Goal: Information Seeking & Learning: Learn about a topic

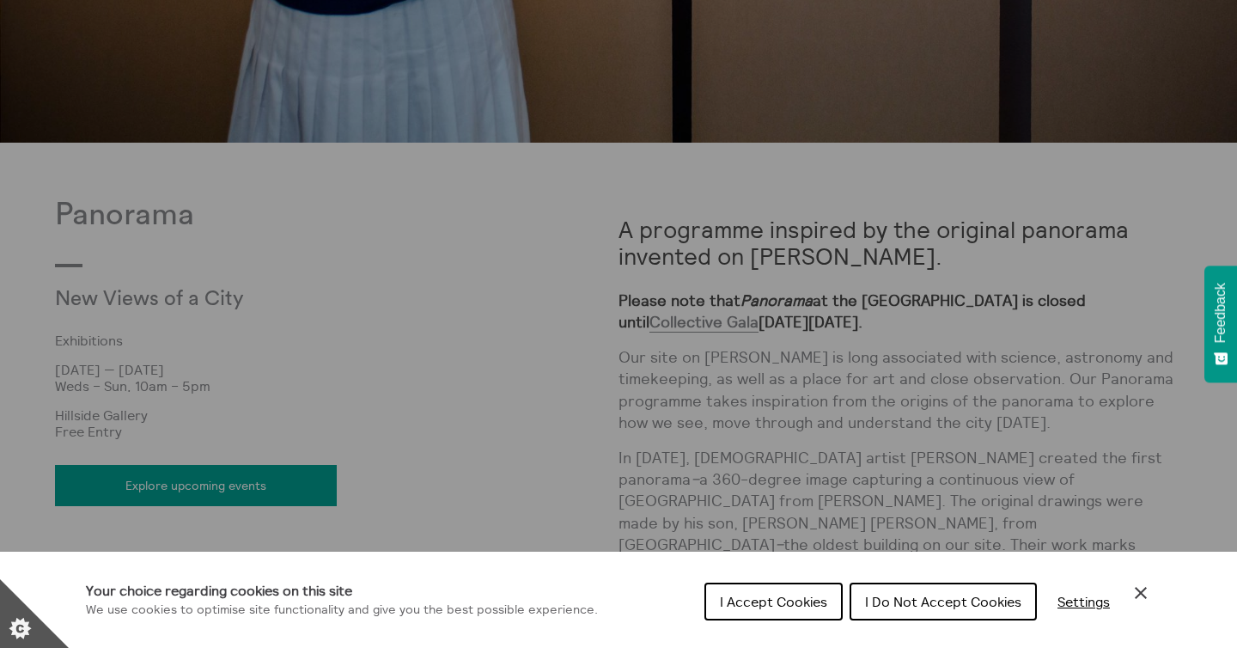
scroll to position [965, 0]
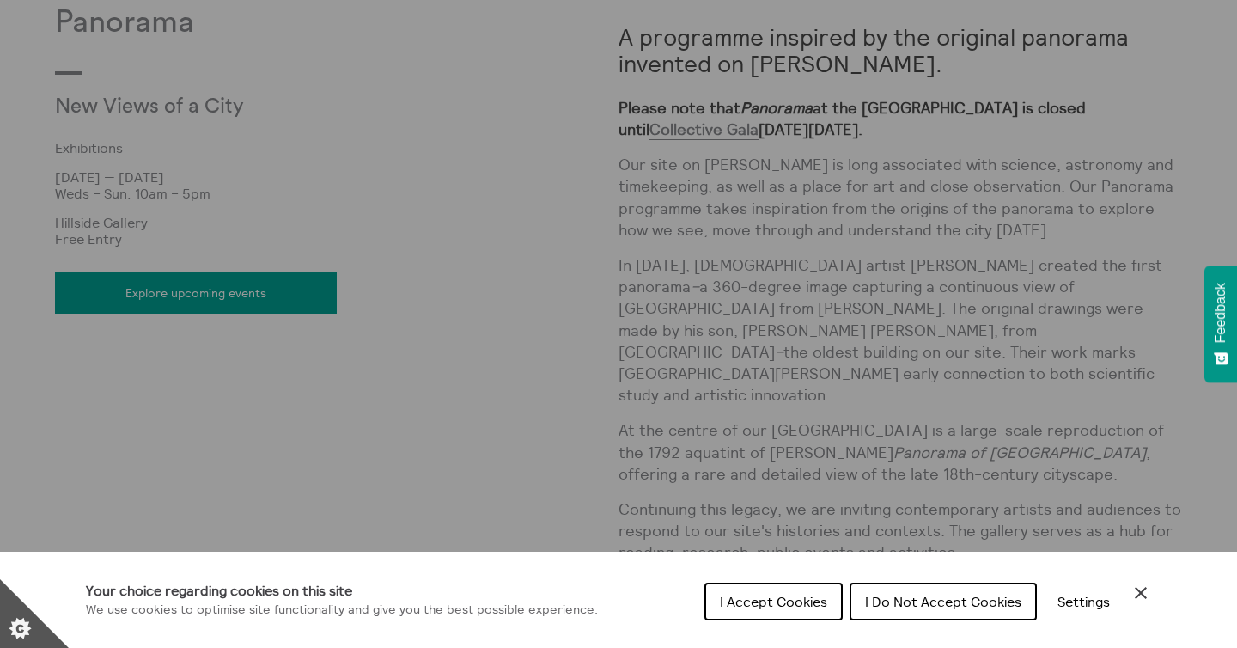
click at [731, 431] on div "Cookie preferences" at bounding box center [618, 324] width 1237 height 648
click at [1141, 579] on div "I Accept Cookies I Do Not Accept Cookies Settings" at bounding box center [928, 606] width 447 height 55
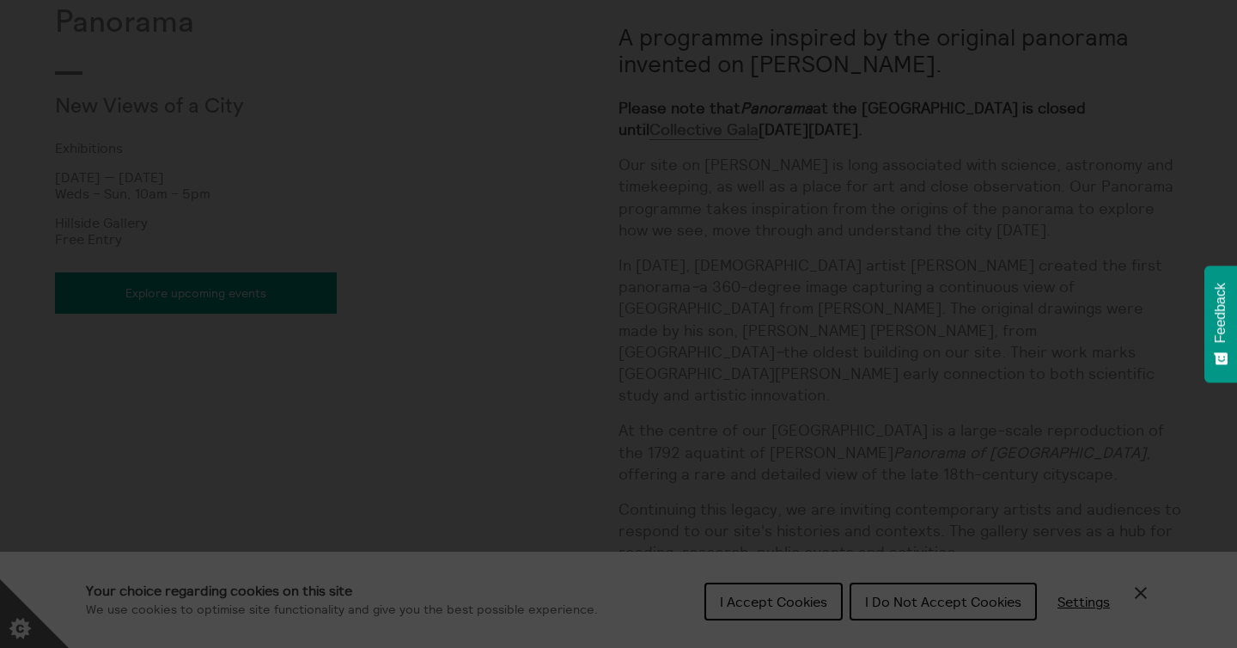
click at [1141, 585] on section "**********" at bounding box center [618, 324] width 1237 height 648
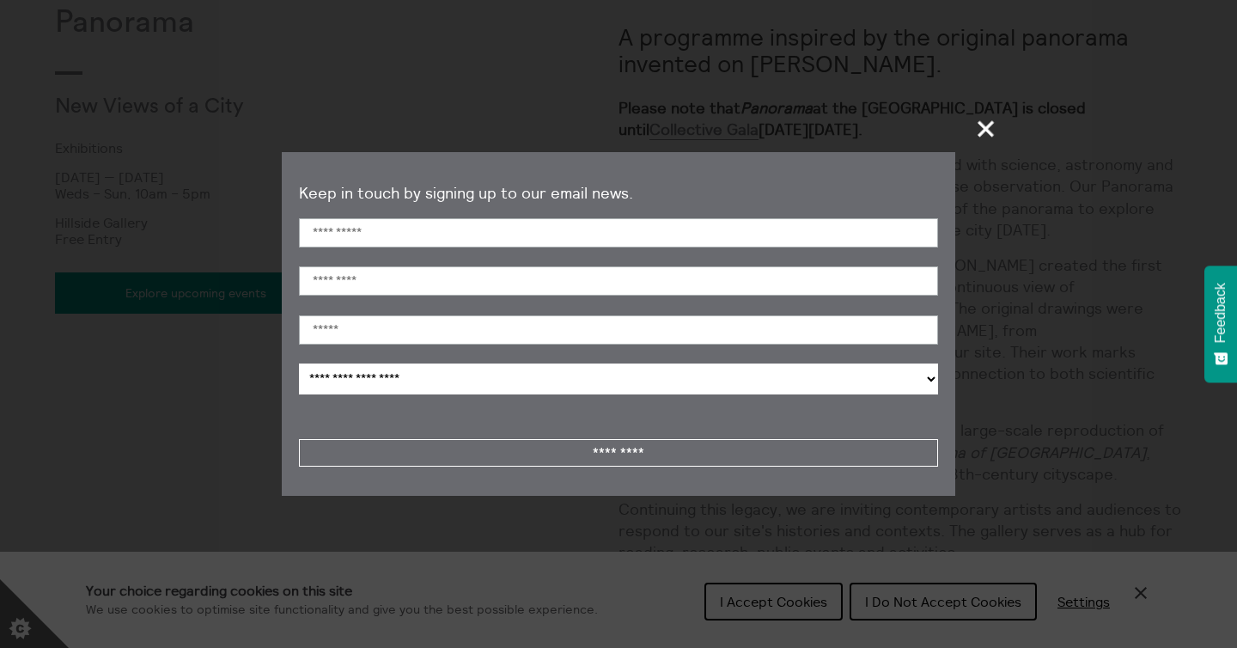
click at [979, 153] on section "**********" at bounding box center [618, 324] width 1237 height 648
click at [986, 125] on span "+" at bounding box center [986, 128] width 51 height 51
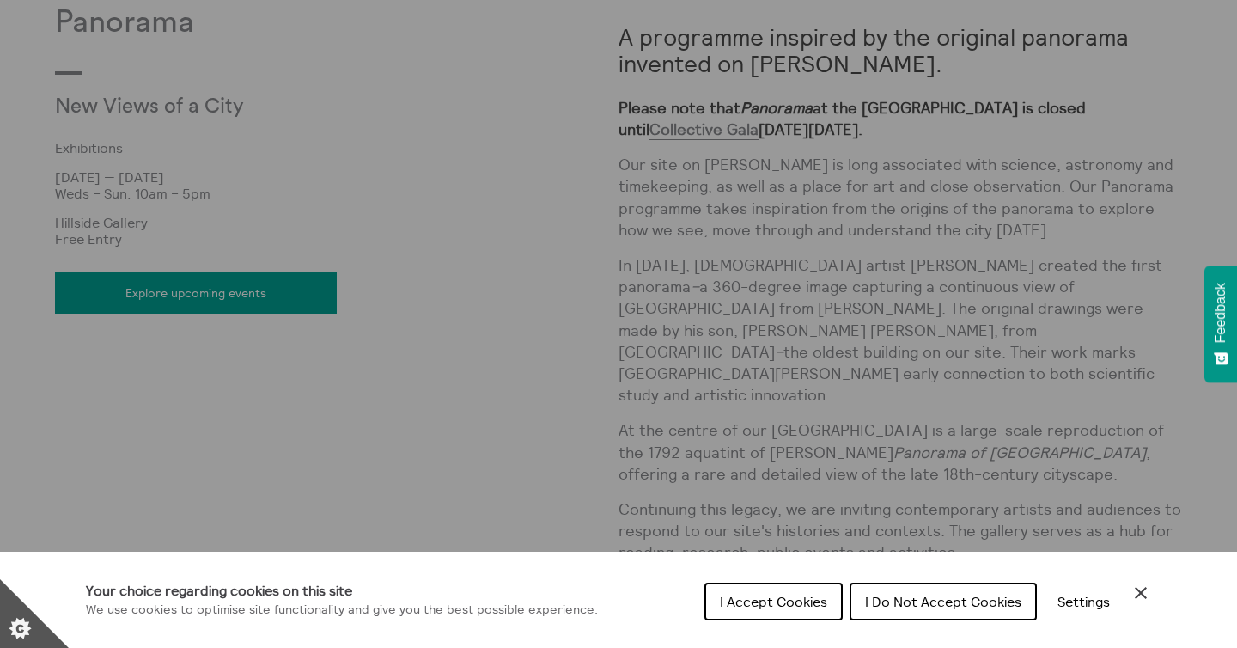
click at [1139, 595] on icon "Close Cookie Control" at bounding box center [1141, 593] width 21 height 21
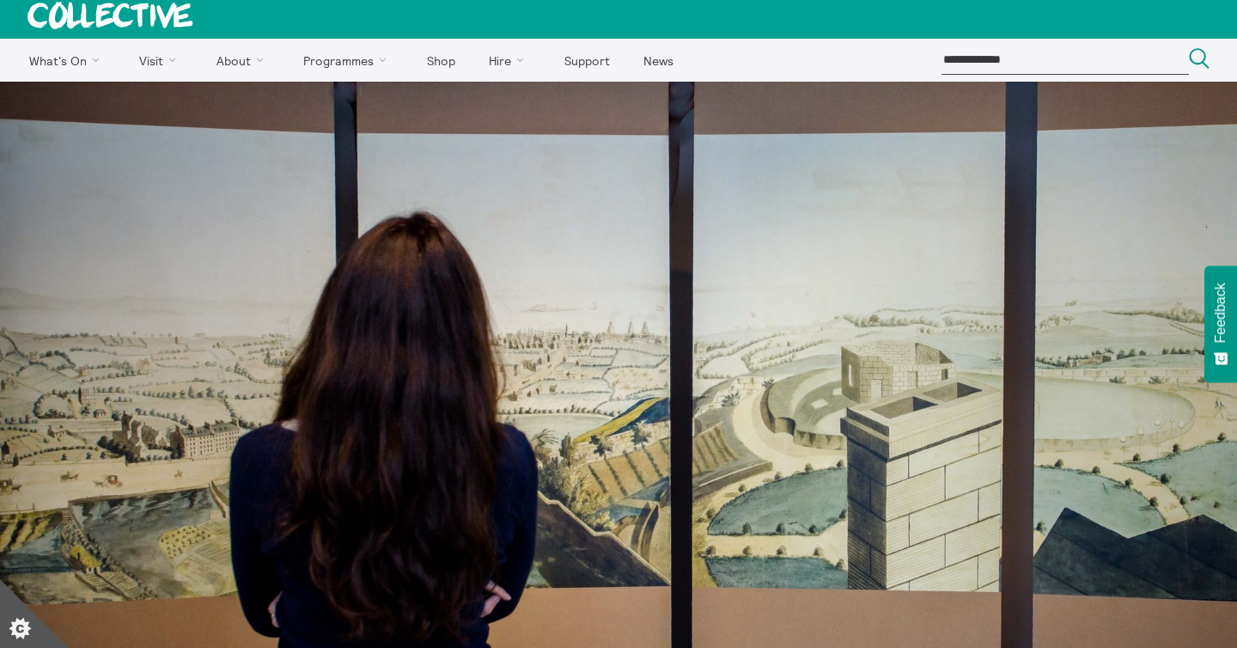
scroll to position [0, 0]
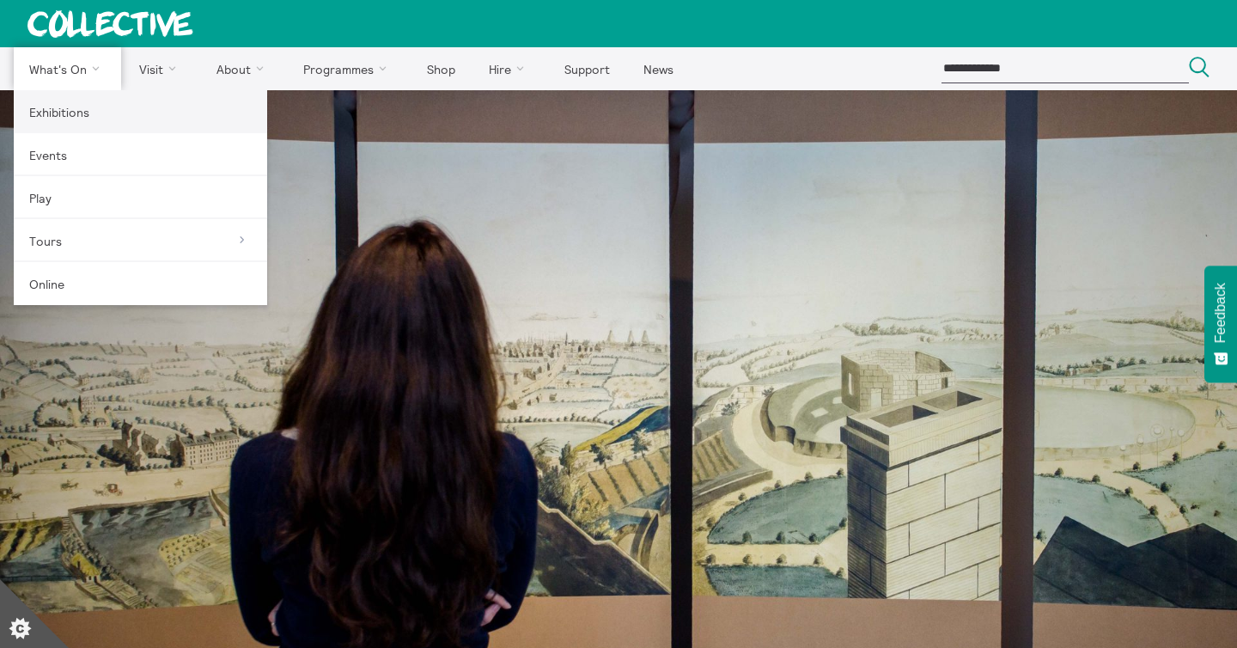
click at [87, 97] on link "Exhibitions" at bounding box center [140, 111] width 253 height 43
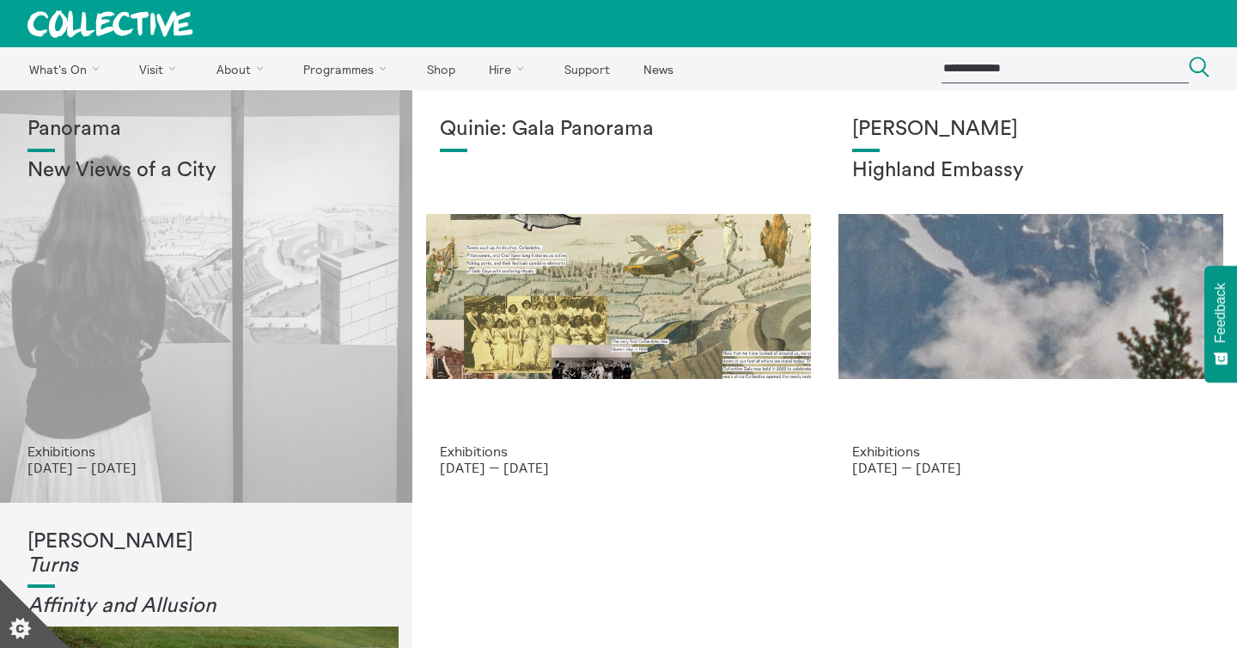
click at [204, 337] on div "Panorama New Views of a City" at bounding box center [205, 281] width 357 height 326
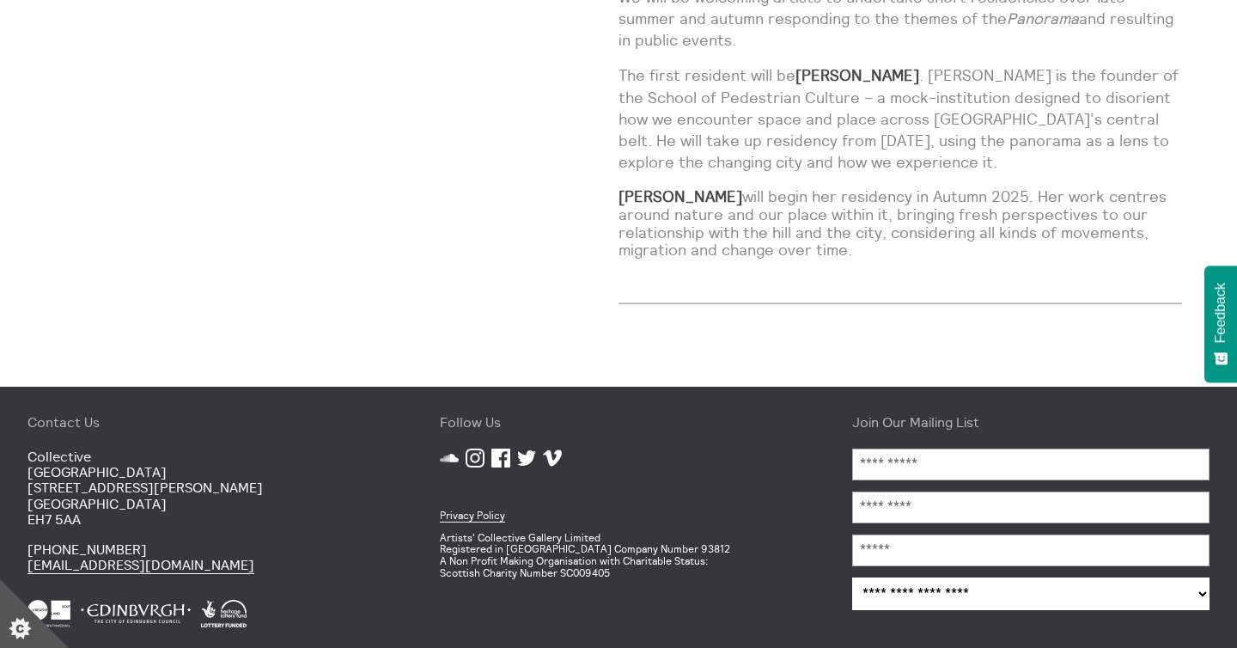
scroll to position [1621, 0]
